Goal: Task Accomplishment & Management: Use online tool/utility

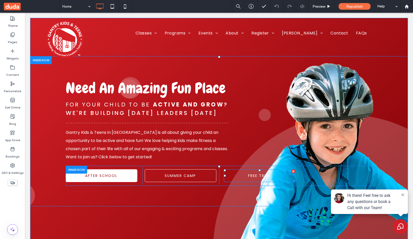
click at [236, 176] on link "FREE TRIAL" at bounding box center [260, 176] width 72 height 13
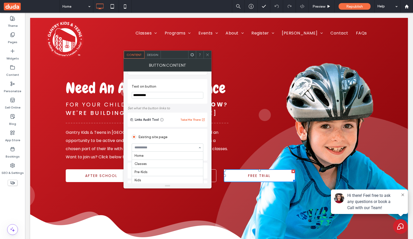
scroll to position [399, 0]
click at [161, 146] on input at bounding box center [166, 148] width 63 height 4
click at [176, 133] on div "Existing site page" at bounding box center [168, 137] width 72 height 8
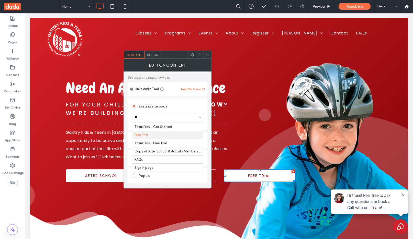
scroll to position [0, 0]
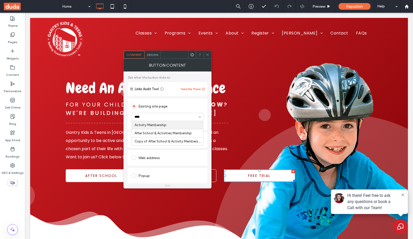
type input "*****"
click at [209, 53] on icon at bounding box center [208, 55] width 4 height 4
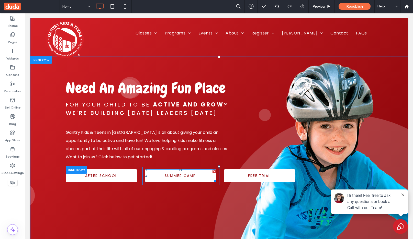
click at [213, 172] on div at bounding box center [215, 172] width 4 height 4
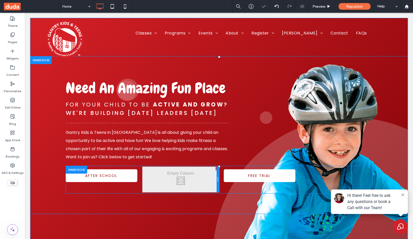
click at [217, 168] on div at bounding box center [218, 180] width 3 height 26
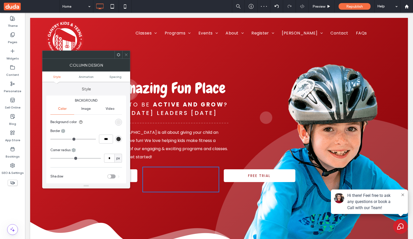
drag, startPoint x: 126, startPoint y: 57, endPoint x: 106, endPoint y: 52, distance: 20.4
click at [126, 57] on icon at bounding box center [126, 55] width 4 height 4
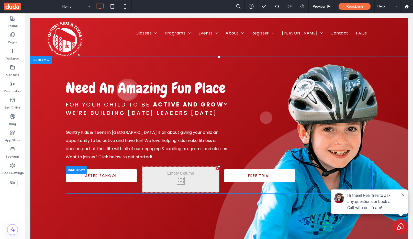
click at [216, 169] on div at bounding box center [218, 169] width 4 height 4
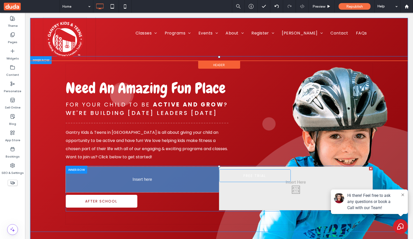
drag, startPoint x: 241, startPoint y: 173, endPoint x: 159, endPoint y: 177, distance: 82.4
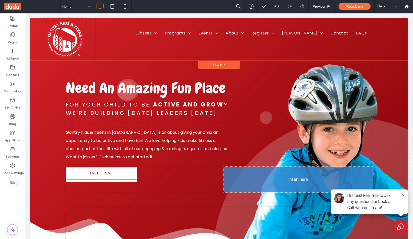
drag, startPoint x: 109, startPoint y: 177, endPoint x: 260, endPoint y: 183, distance: 151.0
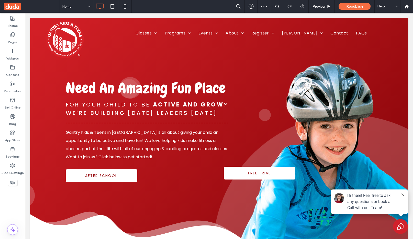
click at [357, 174] on div "Click To Paste FREE TRIAL" at bounding box center [295, 176] width 153 height 18
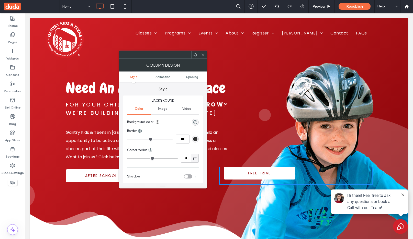
click at [203, 54] on icon at bounding box center [203, 55] width 4 height 4
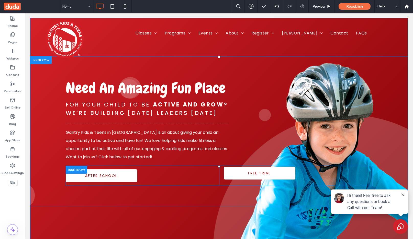
click at [71, 172] on div at bounding box center [76, 170] width 21 height 8
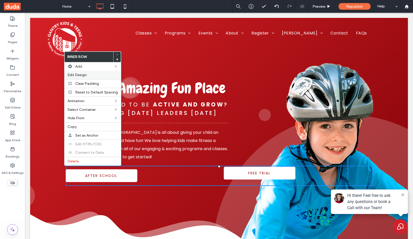
click at [88, 75] on label "Edit Design" at bounding box center [93, 75] width 50 height 4
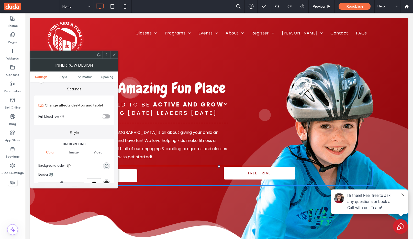
click at [105, 115] on div "toggle" at bounding box center [106, 117] width 8 height 4
click at [104, 117] on div "toggle" at bounding box center [106, 117] width 8 height 4
click at [116, 53] on icon at bounding box center [114, 55] width 4 height 4
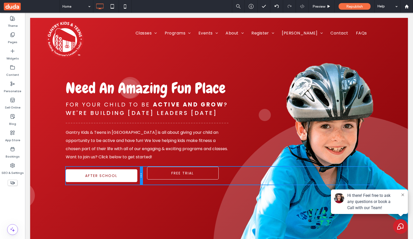
drag, startPoint x: 216, startPoint y: 170, endPoint x: 148, endPoint y: 179, distance: 68.5
click at [148, 179] on div "AFTER SCHOOL Click To Paste Click To Paste FREE TRIAL" at bounding box center [219, 176] width 307 height 18
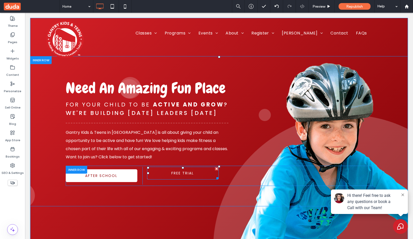
click at [203, 172] on link "FREE TRIAL" at bounding box center [183, 173] width 72 height 13
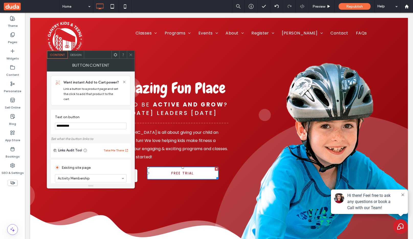
click at [131, 54] on icon at bounding box center [131, 55] width 4 height 4
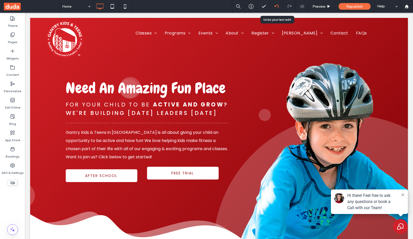
click at [275, 5] on icon at bounding box center [277, 6] width 4 height 4
click at [275, 5] on div at bounding box center [206, 119] width 413 height 239
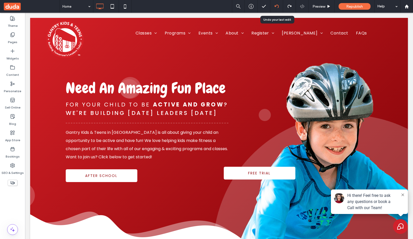
click at [275, 5] on icon at bounding box center [277, 6] width 4 height 4
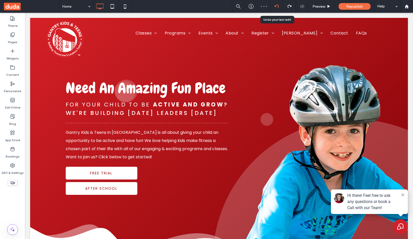
click at [276, 6] on icon at bounding box center [277, 6] width 4 height 4
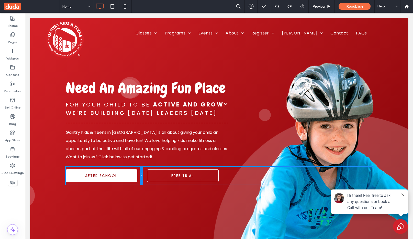
drag, startPoint x: 217, startPoint y: 176, endPoint x: 147, endPoint y: 180, distance: 69.4
click at [147, 180] on div "AFTER SCHOOL Click To Paste FREE TRIAL Click To Paste" at bounding box center [219, 176] width 307 height 18
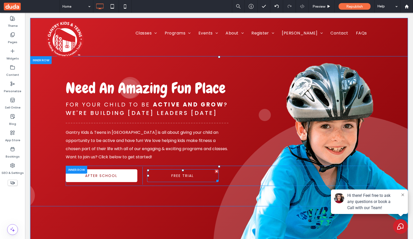
click at [190, 178] on span "FREE TRIAL" at bounding box center [182, 176] width 23 height 10
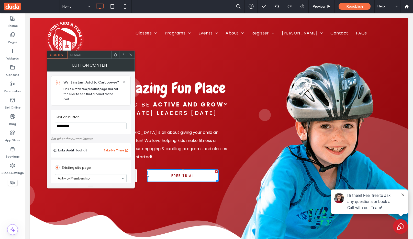
click at [131, 55] on use at bounding box center [130, 54] width 3 height 3
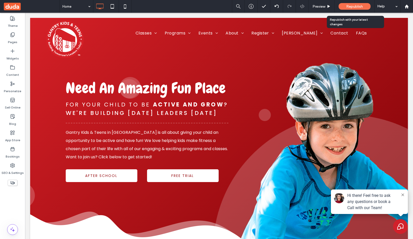
click at [356, 8] on span "Republish" at bounding box center [354, 6] width 17 height 4
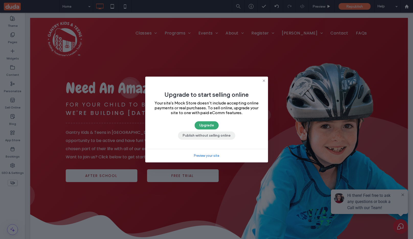
click at [204, 136] on button "Publish without selling online" at bounding box center [206, 136] width 57 height 8
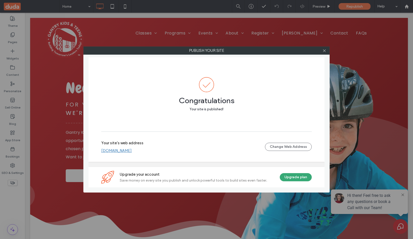
click at [131, 151] on link "[DOMAIN_NAME]" at bounding box center [116, 151] width 30 height 5
click at [323, 50] on icon at bounding box center [324, 51] width 4 height 4
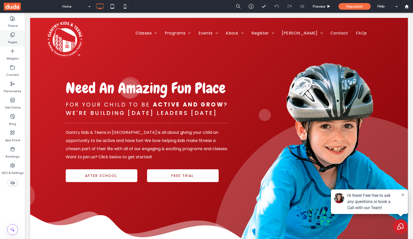
drag, startPoint x: 14, startPoint y: 42, endPoint x: 125, endPoint y: 38, distance: 110.8
click at [14, 42] on label "Pages" at bounding box center [12, 40] width 9 height 7
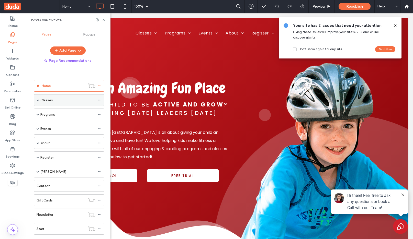
click at [38, 103] on span at bounding box center [38, 100] width 3 height 11
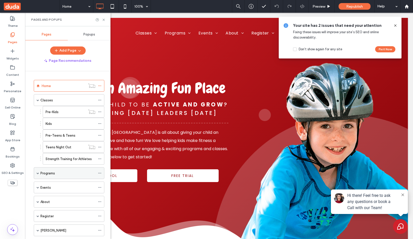
click at [38, 174] on span at bounding box center [38, 173] width 3 height 3
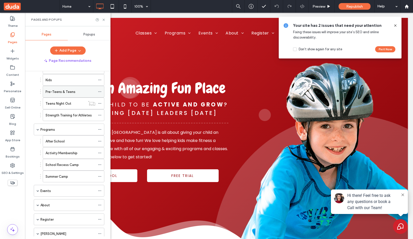
scroll to position [61, 0]
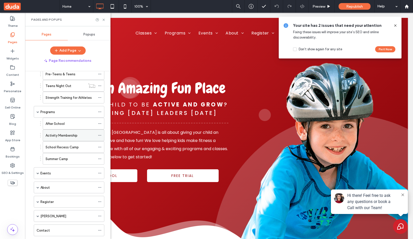
click at [65, 132] on div "Activity Membership" at bounding box center [71, 135] width 50 height 11
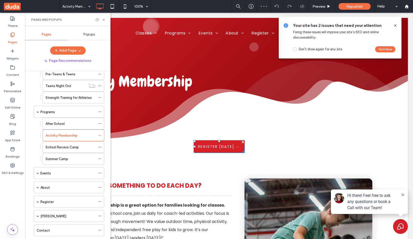
click at [200, 147] on span "REGISTER TODAY →" at bounding box center [219, 147] width 42 height 10
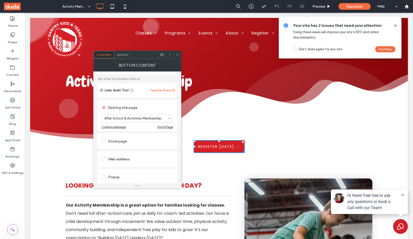
scroll to position [61, 0]
click at [115, 154] on div "Web address" at bounding box center [138, 158] width 72 height 8
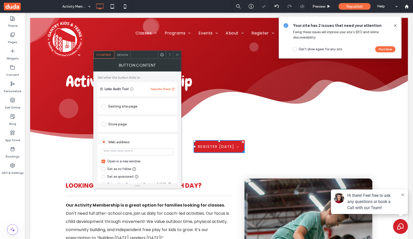
click at [129, 149] on input "url" at bounding box center [138, 152] width 72 height 7
paste input "**********"
type input "**********"
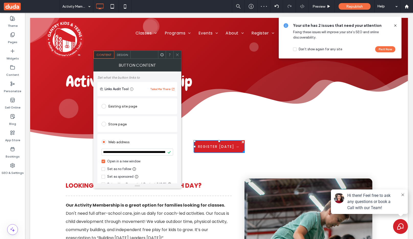
click at [178, 54] on icon at bounding box center [177, 55] width 4 height 4
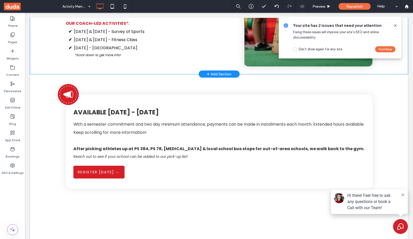
scroll to position [307, 0]
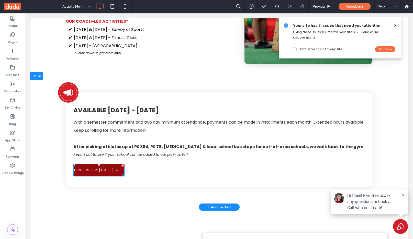
click at [113, 169] on span "REGISTER TODAY →" at bounding box center [99, 170] width 42 height 10
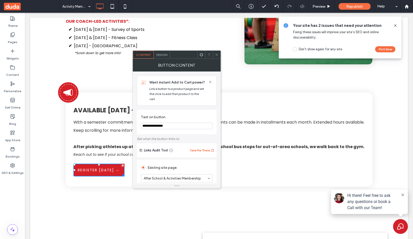
scroll to position [61, 0]
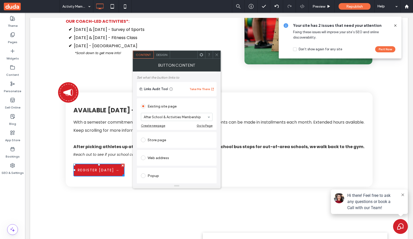
click at [151, 154] on div "Web address" at bounding box center [177, 158] width 72 height 8
click at [163, 149] on input "url" at bounding box center [177, 152] width 72 height 7
paste input "**********"
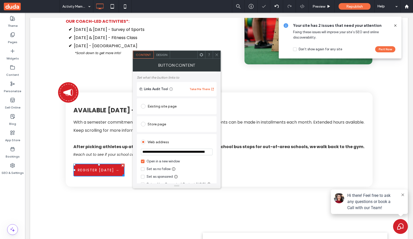
scroll to position [0, 79]
type input "**********"
click at [217, 56] on icon at bounding box center [217, 55] width 4 height 4
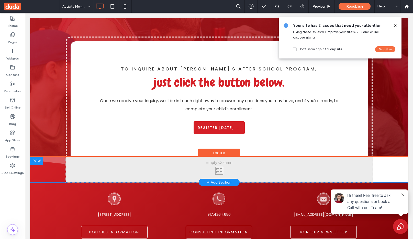
scroll to position [831, 0]
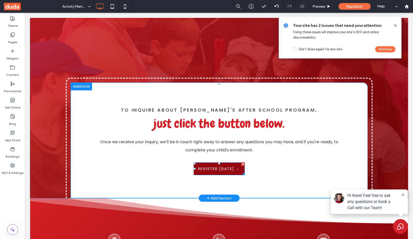
click at [201, 167] on span "REGISTER TODAY →" at bounding box center [219, 169] width 42 height 10
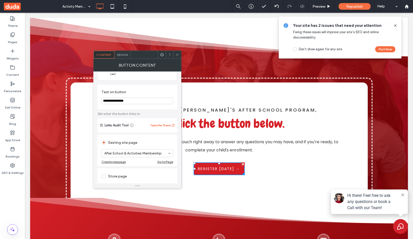
scroll to position [61, 0]
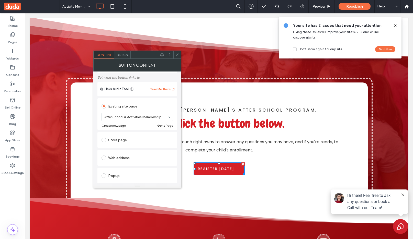
click at [180, 55] on div at bounding box center [177, 55] width 8 height 8
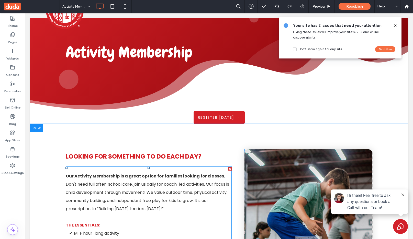
scroll to position [0, 0]
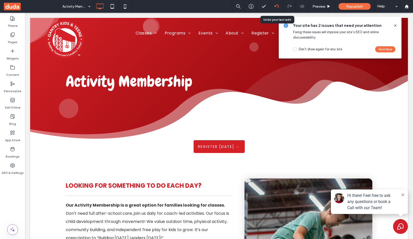
click at [275, 6] on use at bounding box center [276, 6] width 4 height 3
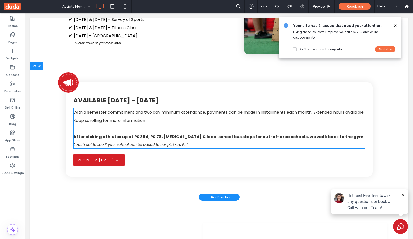
scroll to position [368, 0]
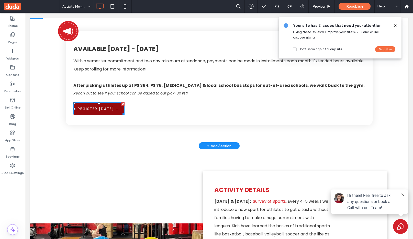
click at [95, 110] on span "REGISTER TODAY →" at bounding box center [99, 109] width 42 height 10
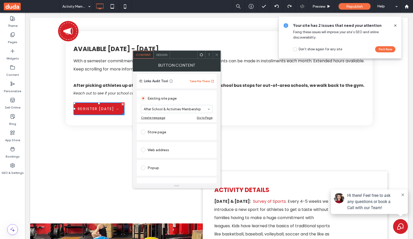
scroll to position [92, 0]
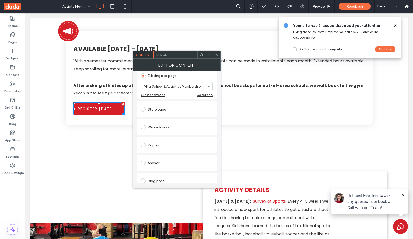
click at [219, 57] on div at bounding box center [217, 55] width 8 height 8
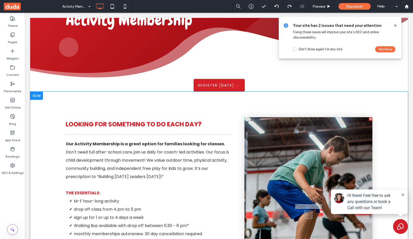
scroll to position [0, 0]
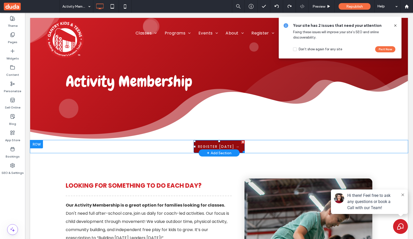
click at [207, 145] on span "REGISTER TODAY →" at bounding box center [219, 147] width 42 height 10
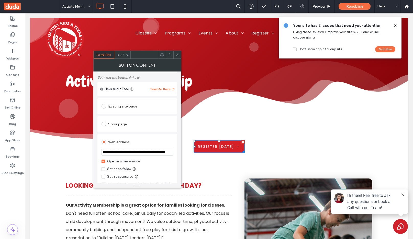
scroll to position [0, 423]
drag, startPoint x: 164, startPoint y: 148, endPoint x: 177, endPoint y: 147, distance: 12.3
click at [177, 147] on div "**********" at bounding box center [137, 161] width 80 height 55
click at [144, 150] on input "**********" at bounding box center [138, 152] width 72 height 7
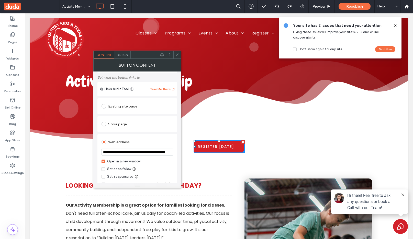
drag, startPoint x: 154, startPoint y: 162, endPoint x: 78, endPoint y: 148, distance: 77.5
click at [180, 57] on div at bounding box center [177, 55] width 8 height 8
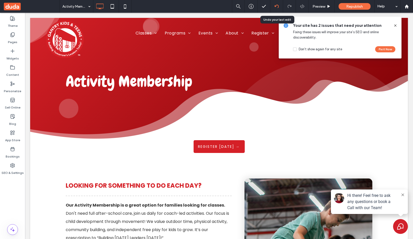
click at [276, 6] on icon at bounding box center [277, 6] width 4 height 4
click at [212, 147] on span "REGISTER TODAY →" at bounding box center [219, 147] width 42 height 10
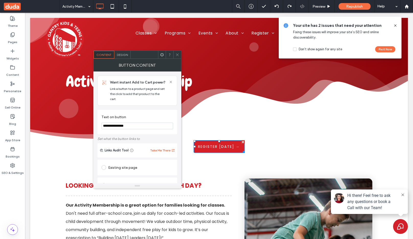
drag, startPoint x: 120, startPoint y: 121, endPoint x: 131, endPoint y: 121, distance: 10.5
click at [131, 123] on input "**********" at bounding box center [138, 126] width 72 height 7
type input "**********"
click at [175, 56] on div at bounding box center [177, 55] width 8 height 8
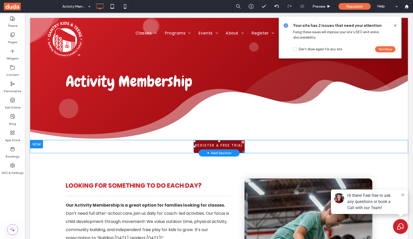
click at [226, 144] on span "REGISTER A FREE TRIAL →" at bounding box center [219, 148] width 50 height 16
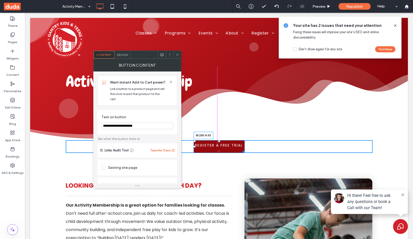
drag, startPoint x: 242, startPoint y: 151, endPoint x: 249, endPoint y: 149, distance: 7.4
click at [245, 149] on div at bounding box center [243, 151] width 4 height 4
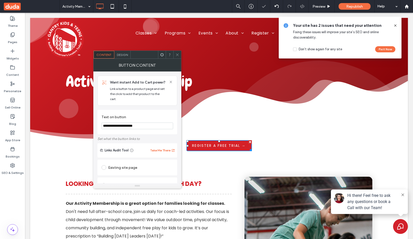
click at [176, 54] on icon at bounding box center [177, 55] width 4 height 4
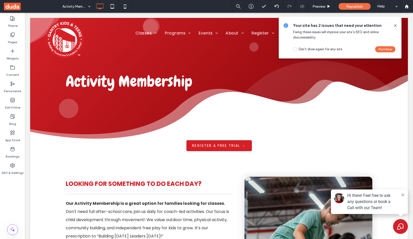
drag, startPoint x: 397, startPoint y: 26, endPoint x: 369, endPoint y: 18, distance: 29.2
click at [397, 26] on icon at bounding box center [395, 26] width 4 height 4
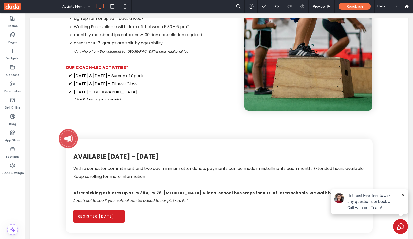
scroll to position [276, 0]
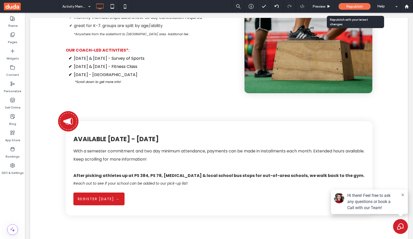
click at [350, 6] on span "Republish" at bounding box center [354, 6] width 17 height 4
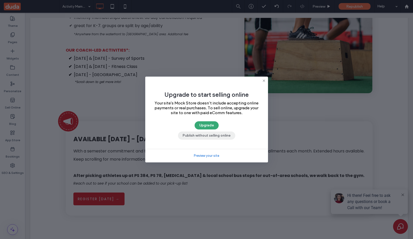
click at [209, 138] on button "Publish without selling online" at bounding box center [206, 136] width 57 height 8
